Goal: Transaction & Acquisition: Purchase product/service

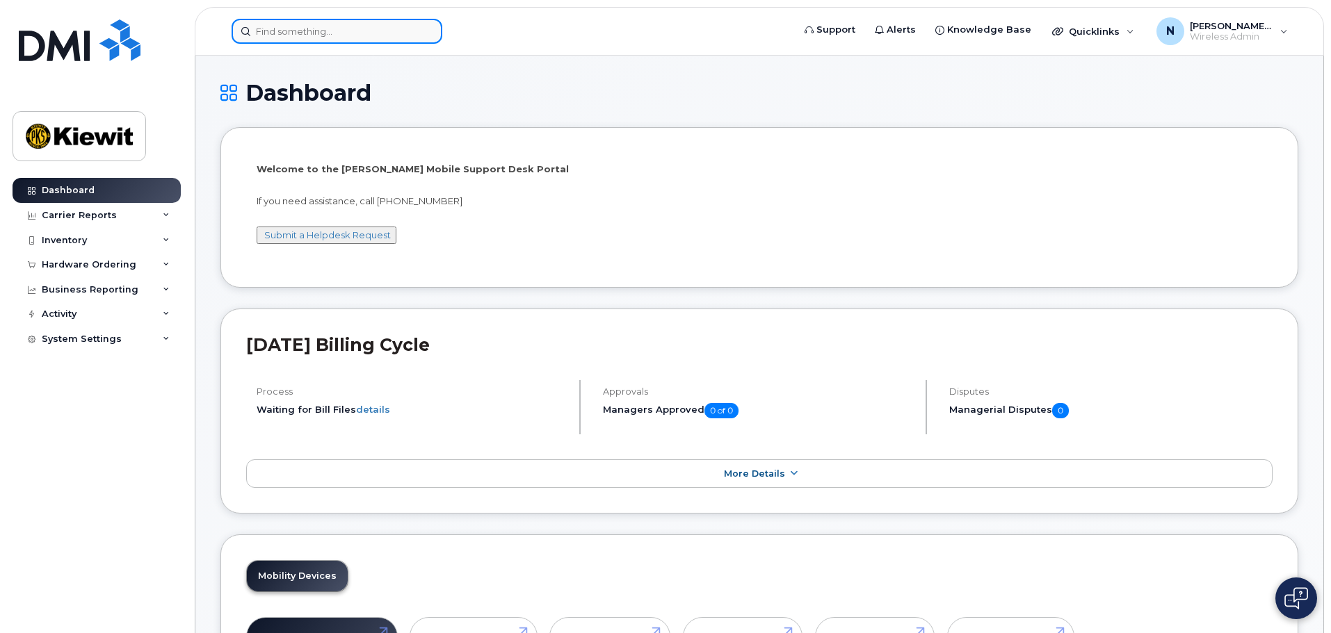
click at [360, 37] on input at bounding box center [337, 31] width 211 height 25
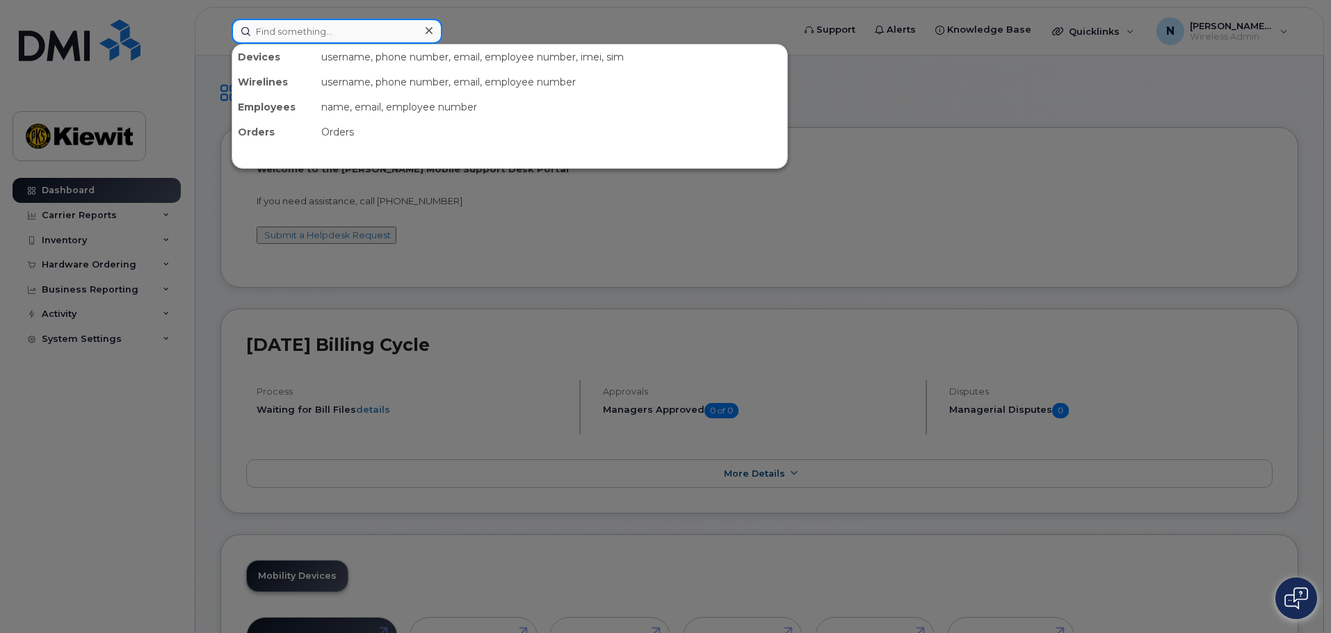
click at [295, 31] on input at bounding box center [337, 31] width 211 height 25
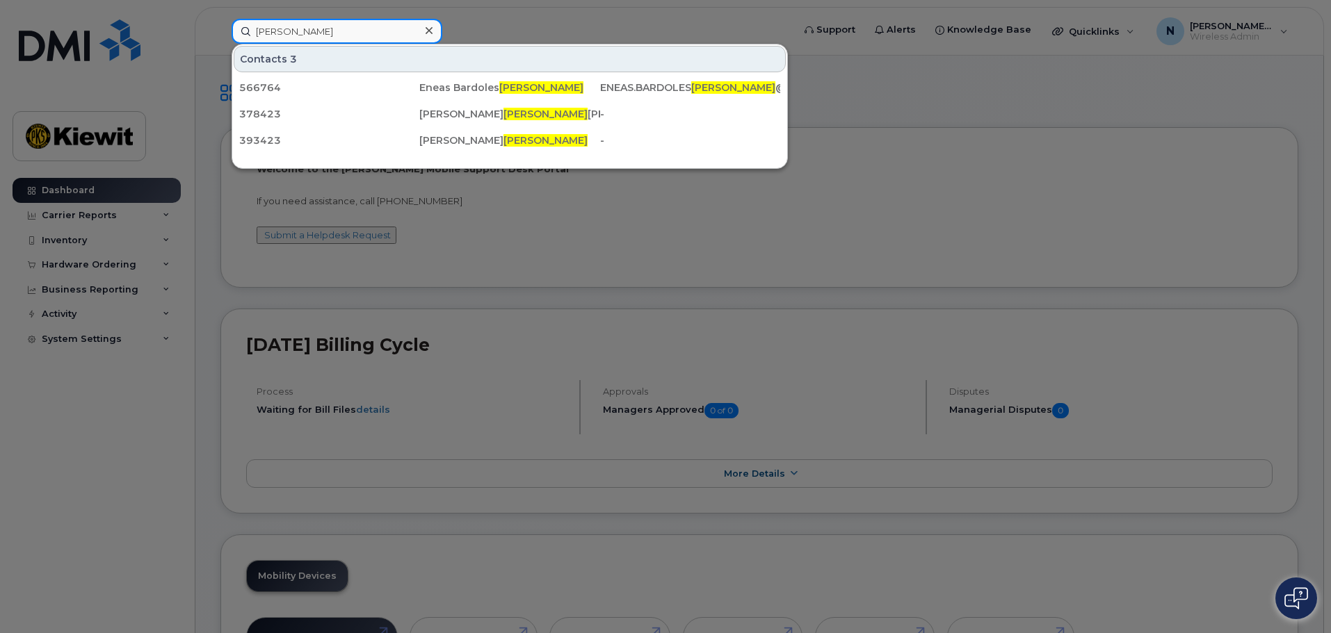
type input "erazo"
click at [428, 31] on icon at bounding box center [429, 30] width 7 height 11
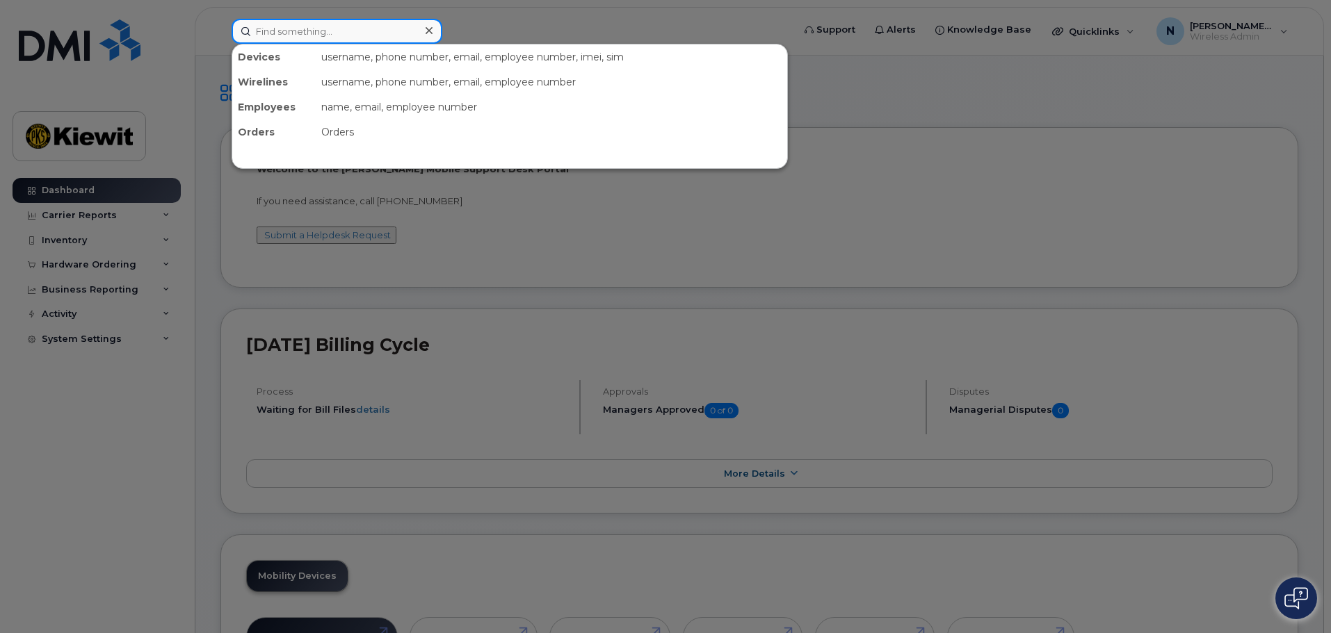
click at [302, 29] on input at bounding box center [337, 31] width 211 height 25
type input "gorham"
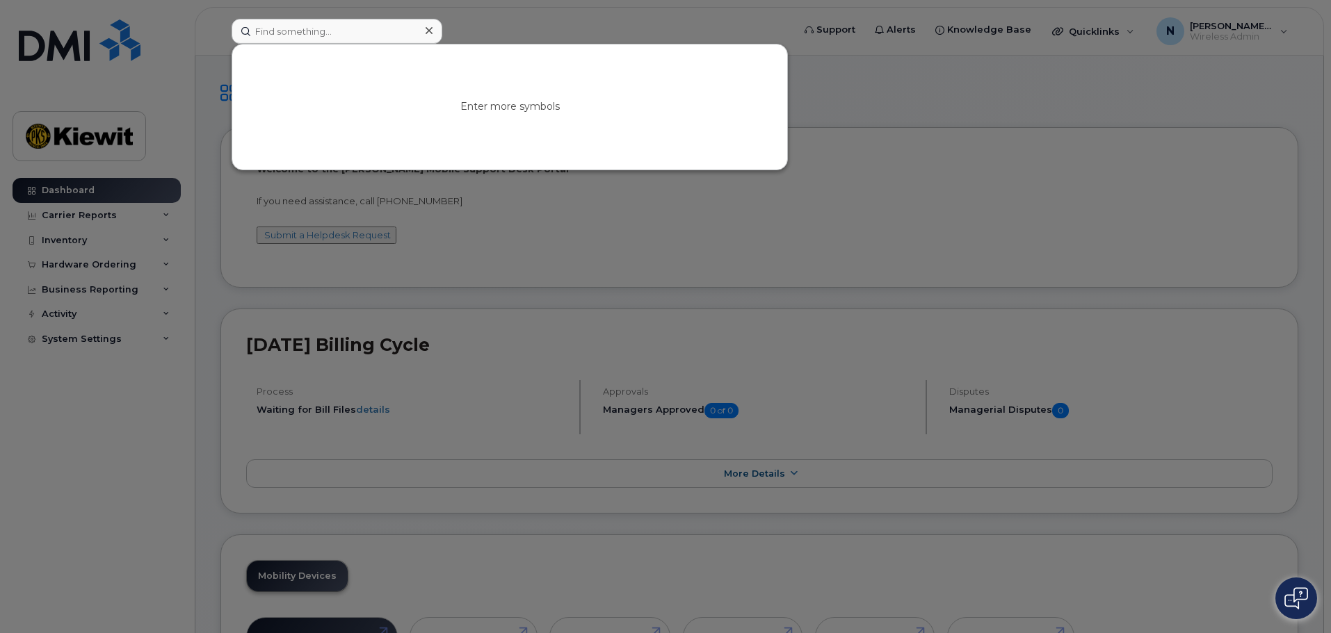
click at [992, 186] on div at bounding box center [665, 316] width 1331 height 633
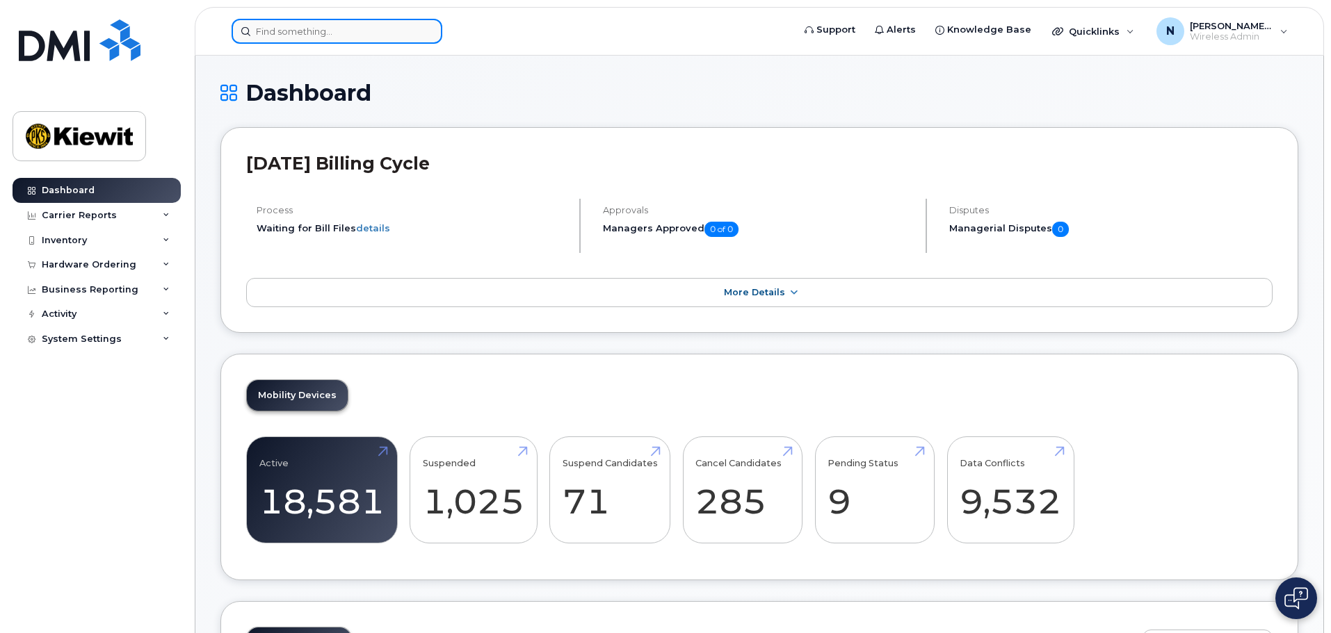
click at [305, 35] on input at bounding box center [337, 31] width 211 height 25
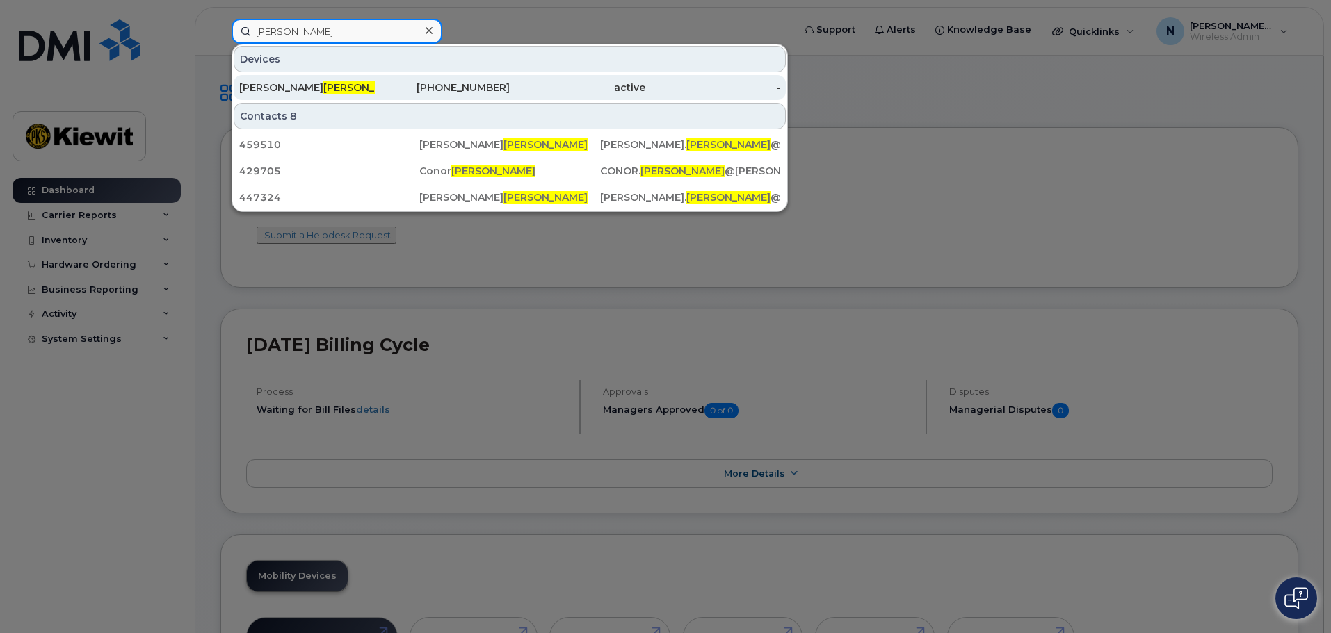
type input "gorham"
click at [323, 86] on span "GORHAM" at bounding box center [365, 87] width 84 height 13
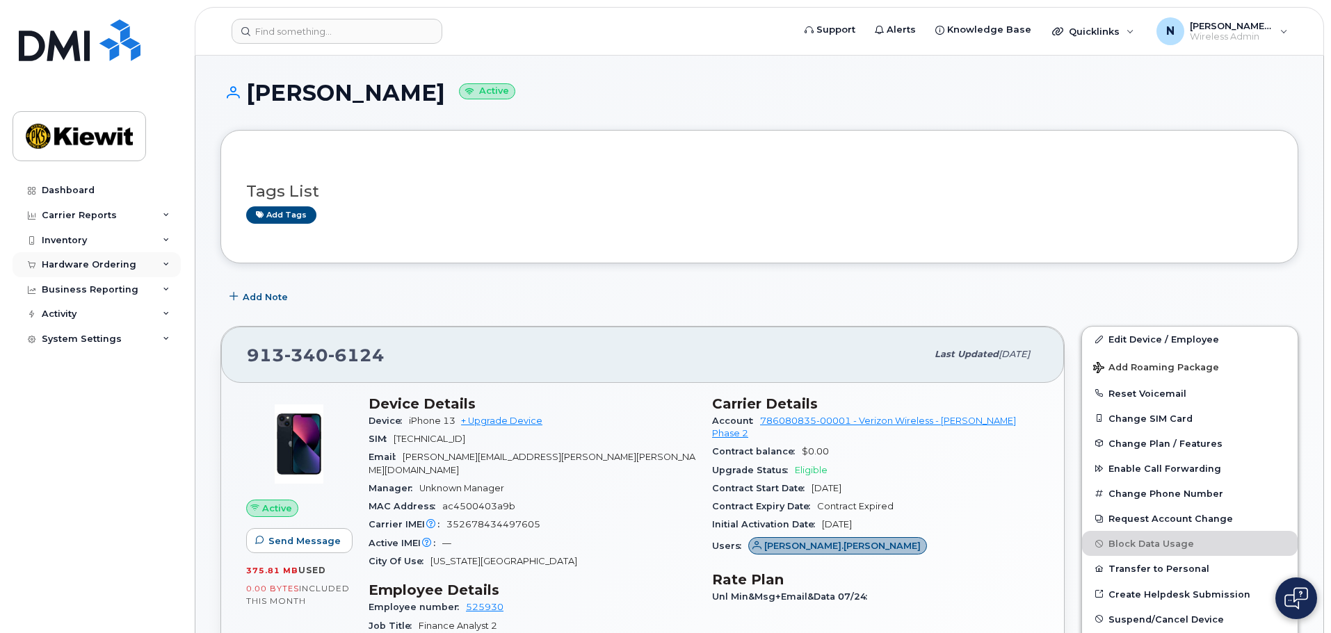
click at [116, 261] on div "Hardware Ordering" at bounding box center [89, 264] width 95 height 11
click at [74, 286] on div "Overview" at bounding box center [70, 290] width 45 height 13
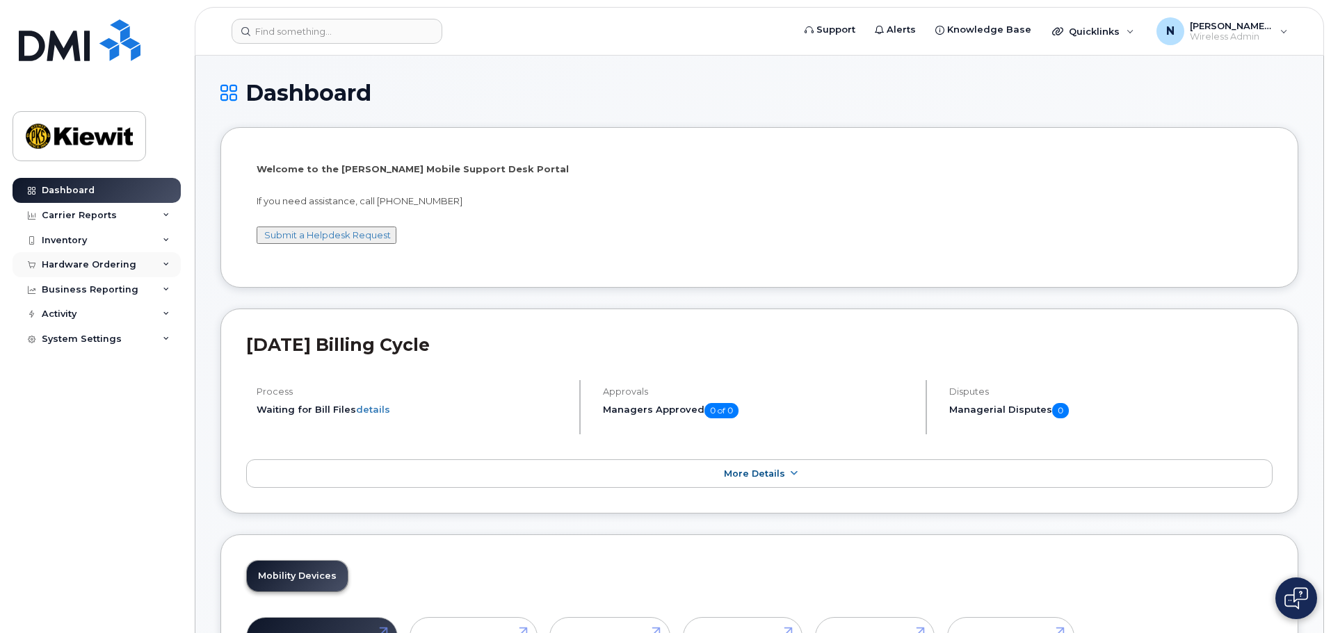
click at [145, 262] on div "Hardware Ordering" at bounding box center [97, 264] width 168 height 25
click at [79, 287] on div "Overview" at bounding box center [70, 290] width 45 height 13
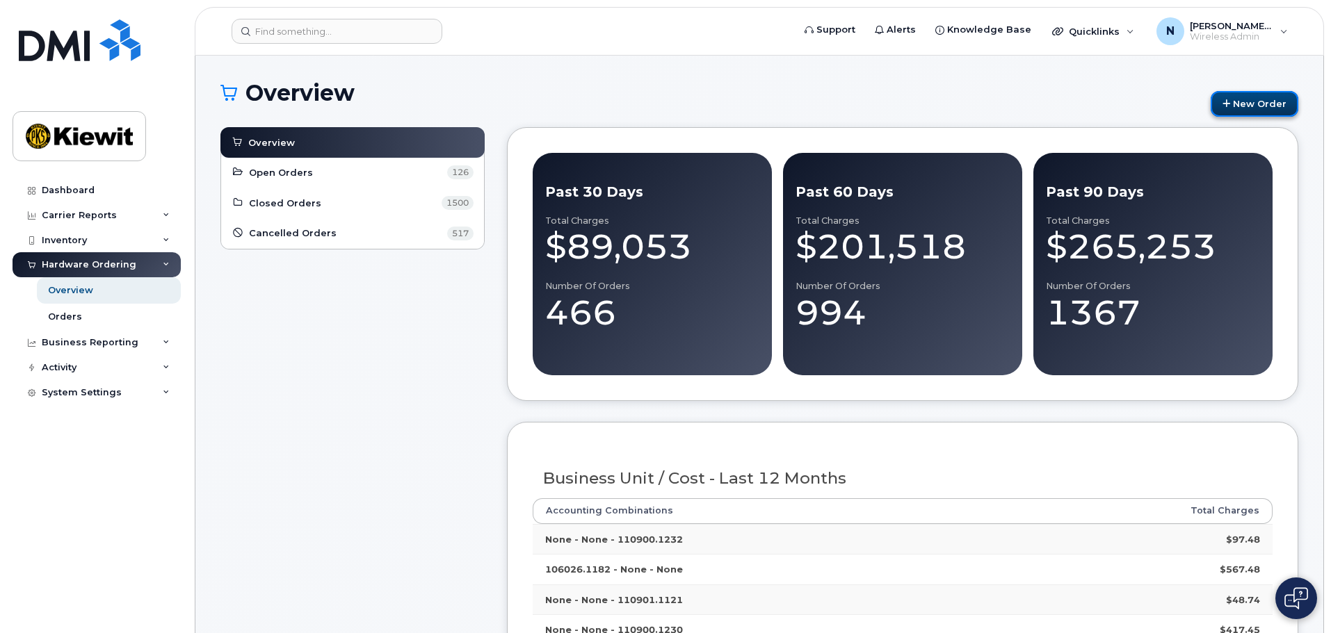
click at [1266, 101] on link "New Order" at bounding box center [1254, 104] width 88 height 26
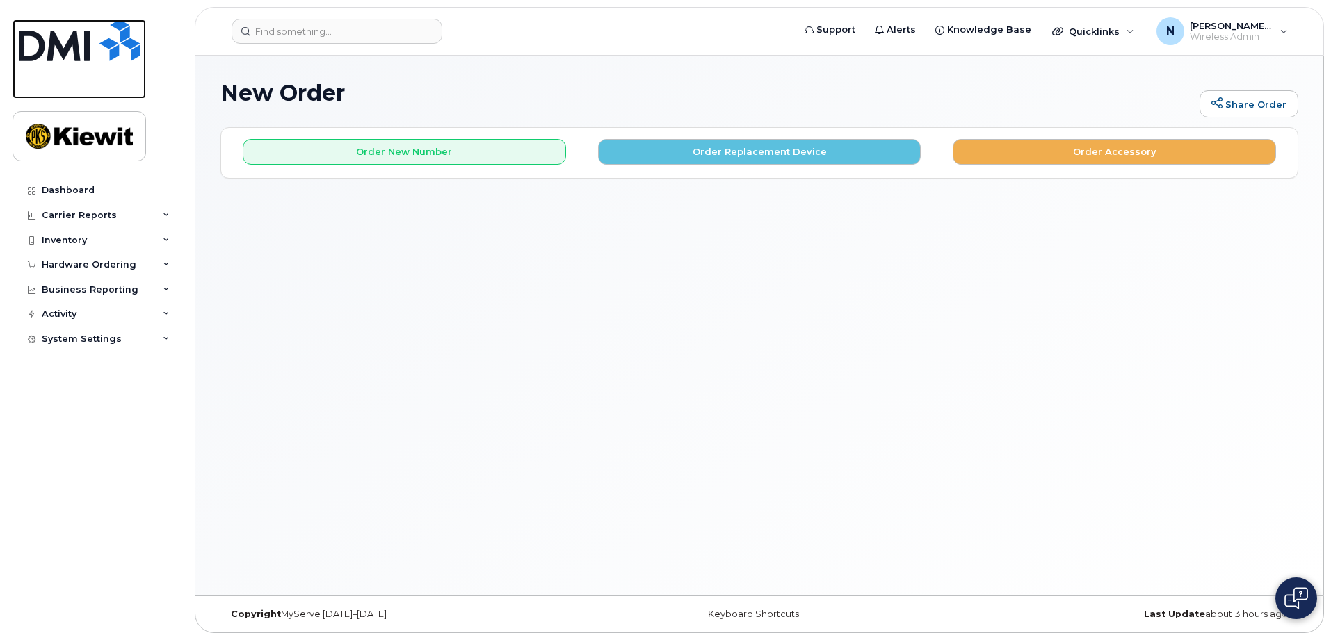
click at [86, 41] on img at bounding box center [80, 40] width 122 height 42
